Goal: Information Seeking & Learning: Learn about a topic

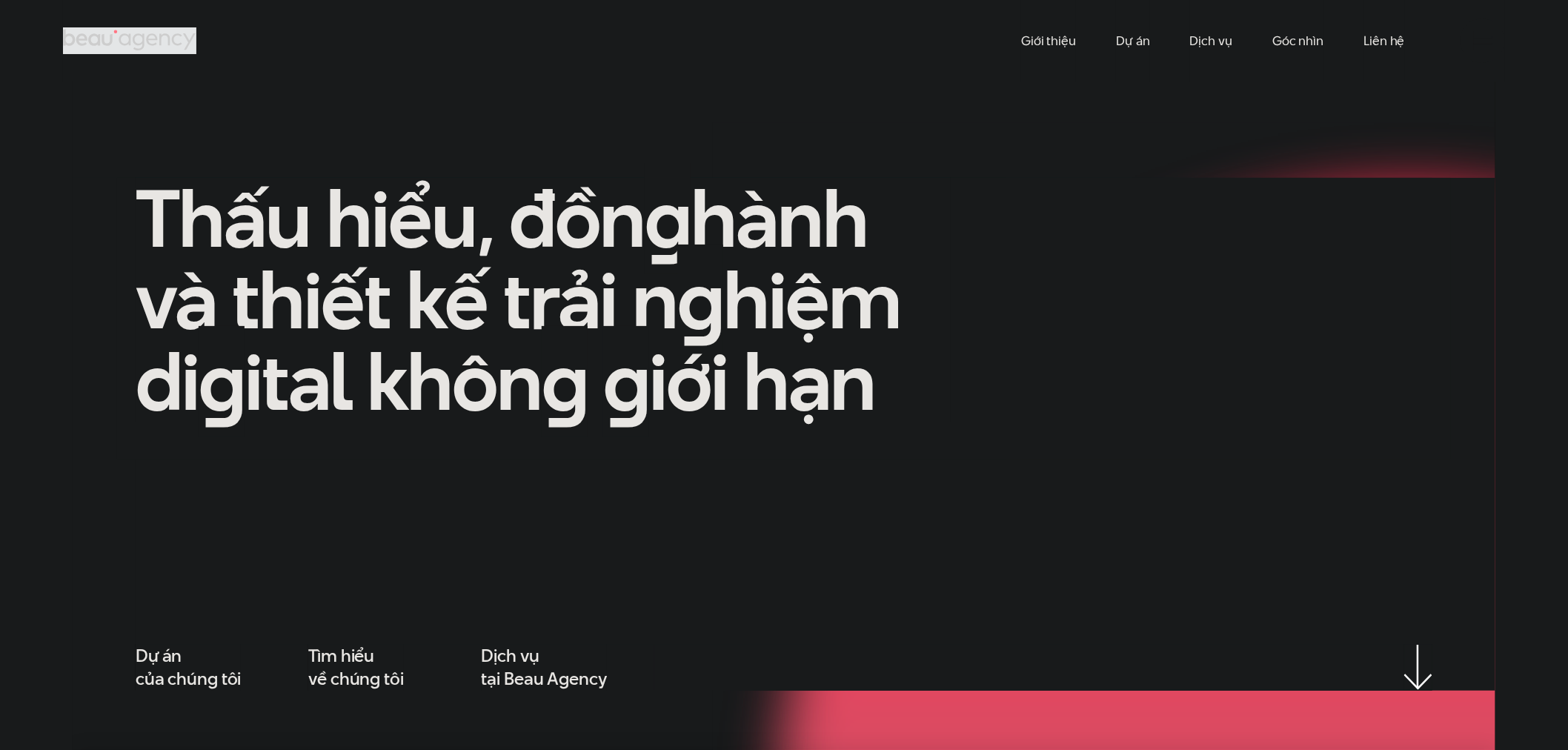
click at [1135, 38] on link "Dự án" at bounding box center [1132, 40] width 34 height 82
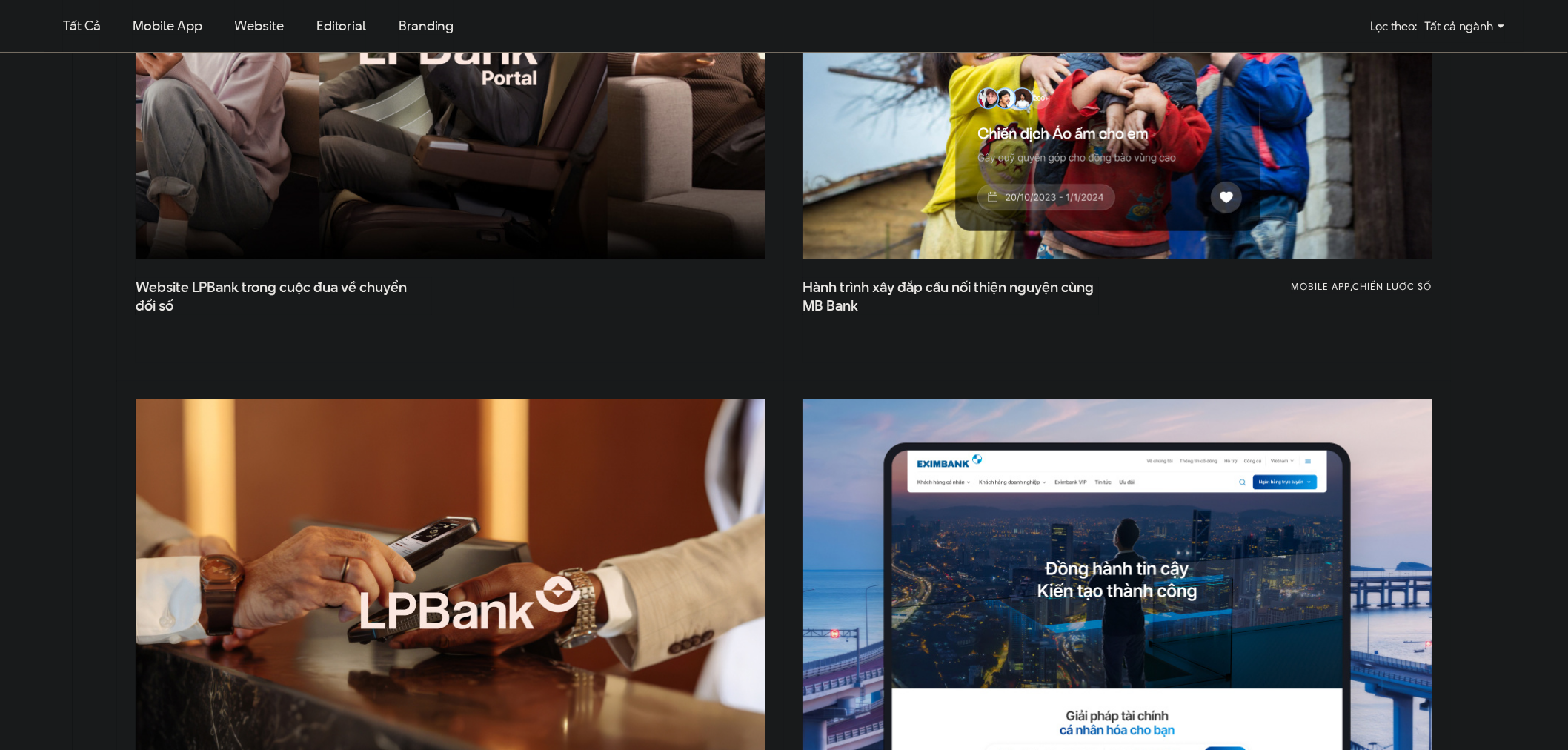
scroll to position [905, 0]
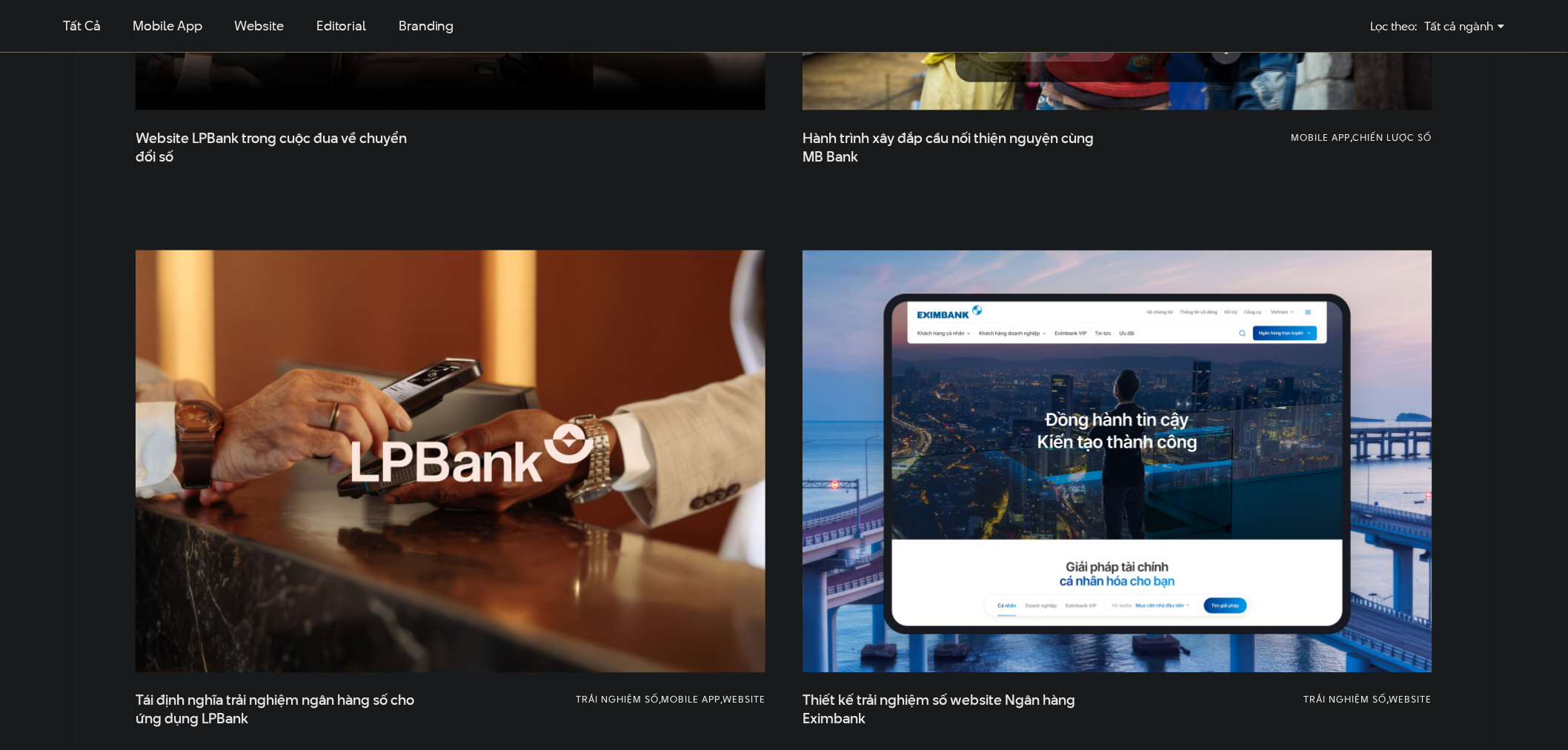
click at [452, 410] on img at bounding box center [450, 461] width 692 height 464
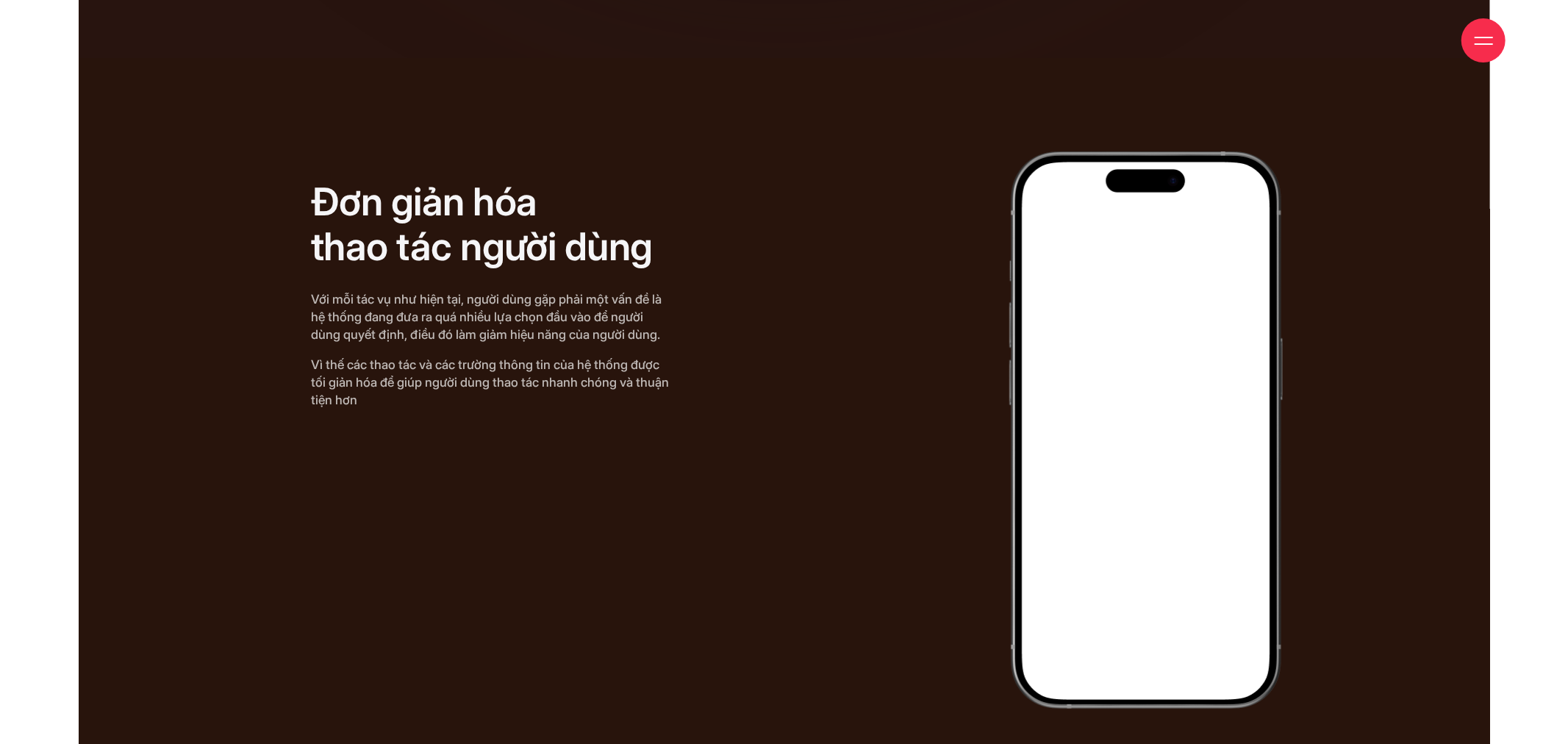
click at [1247, 151] on img at bounding box center [1146, 429] width 274 height 558
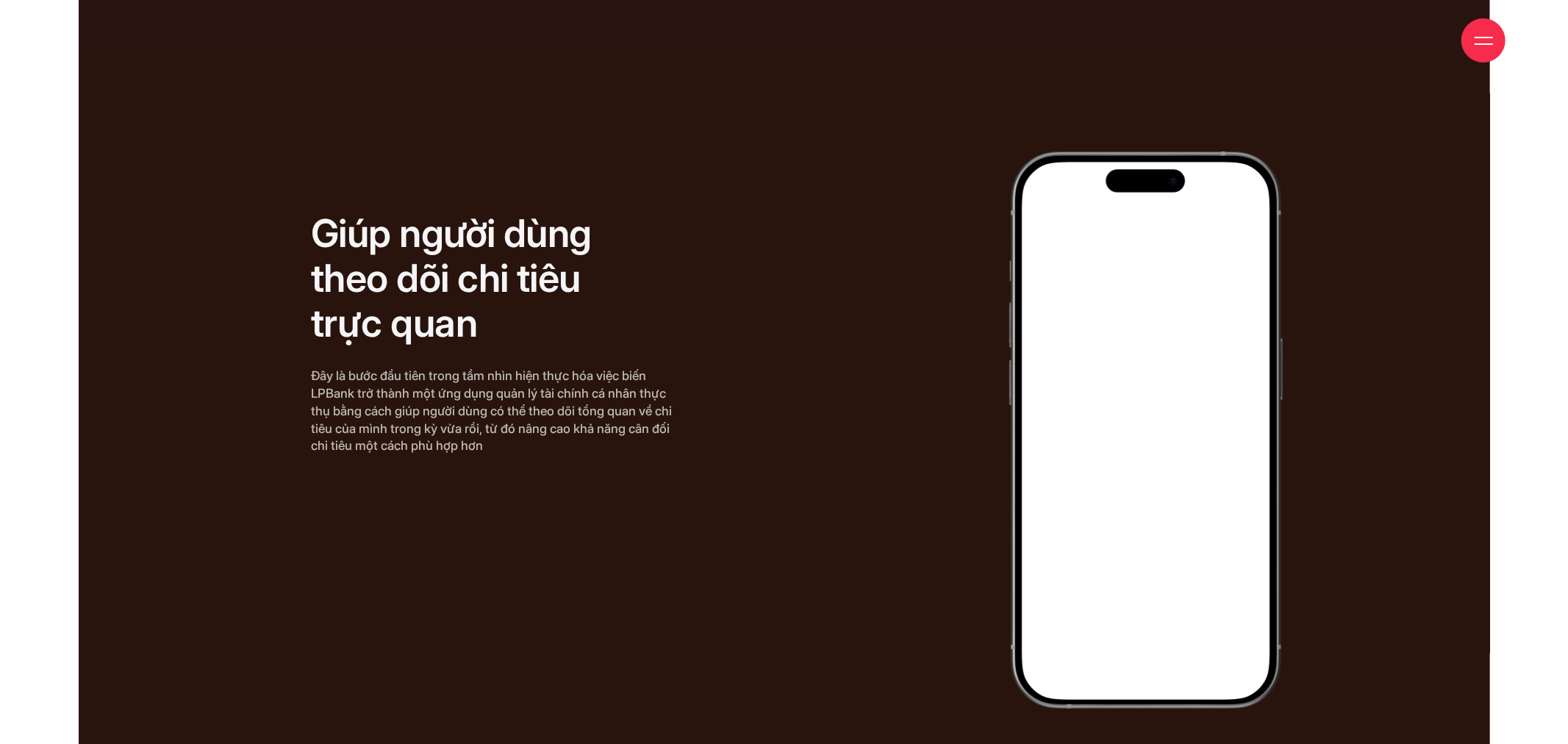
click at [1092, 423] on img at bounding box center [1146, 429] width 274 height 558
